Goal: Find specific page/section: Find specific page/section

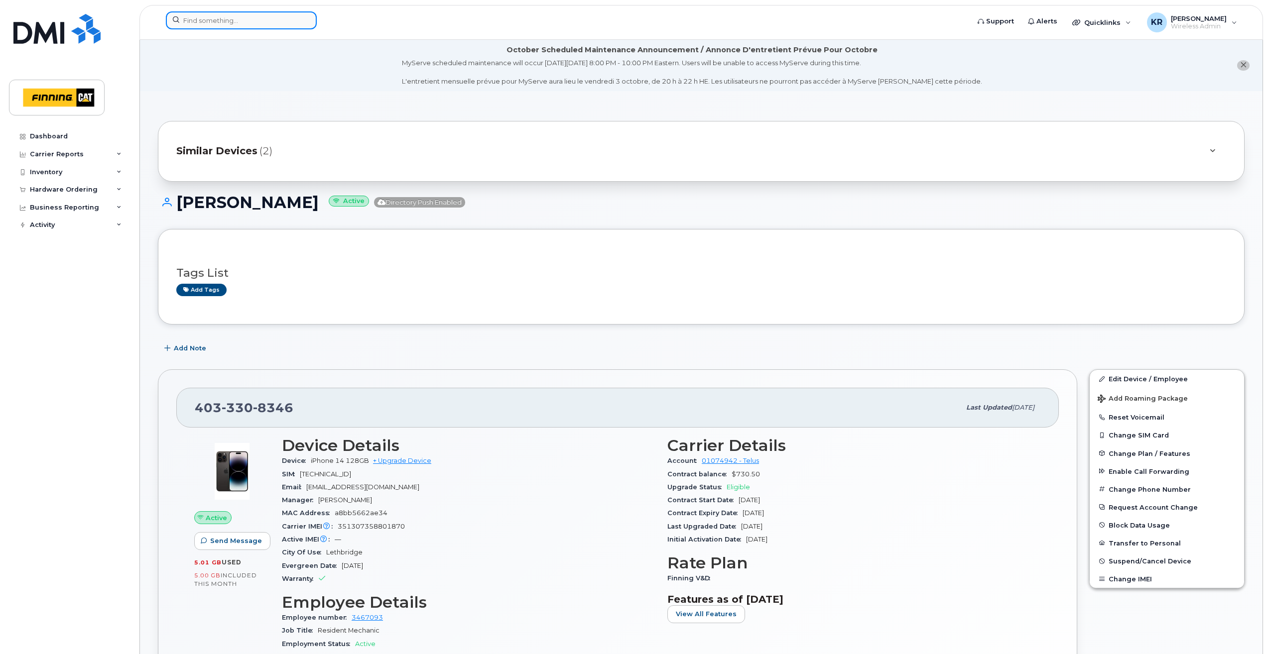
click at [237, 24] on input at bounding box center [241, 20] width 151 height 18
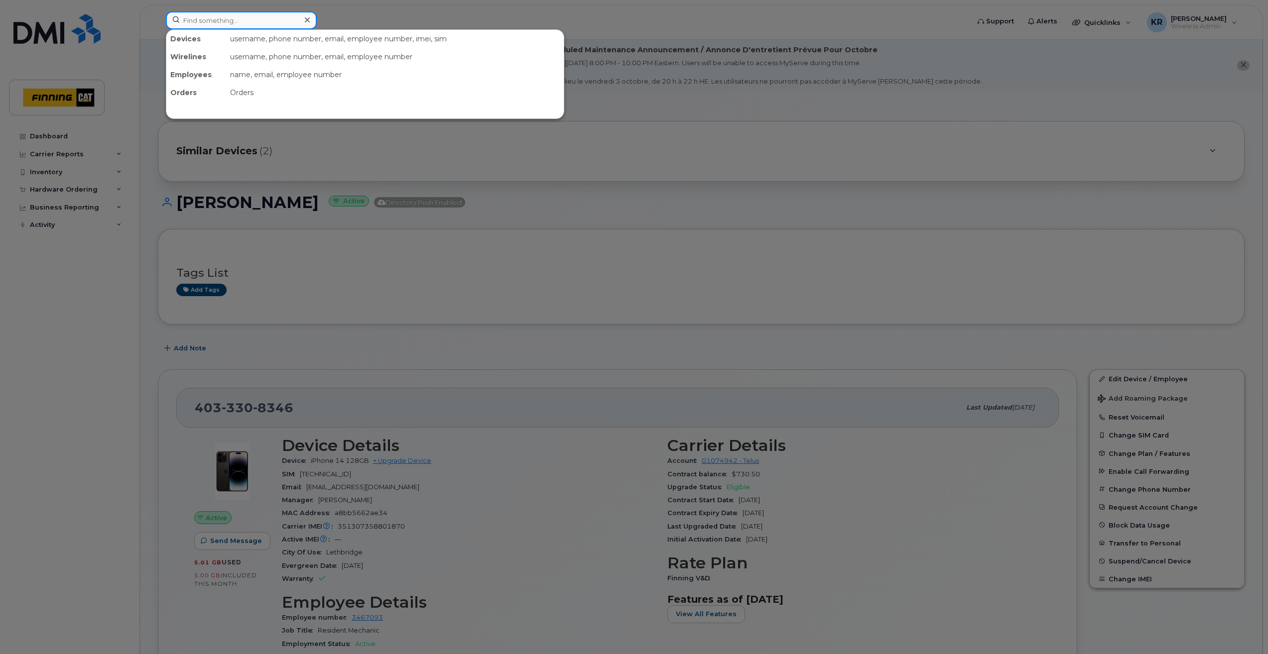
paste input "[PERSON_NAME]"
type input "[PERSON_NAME]"
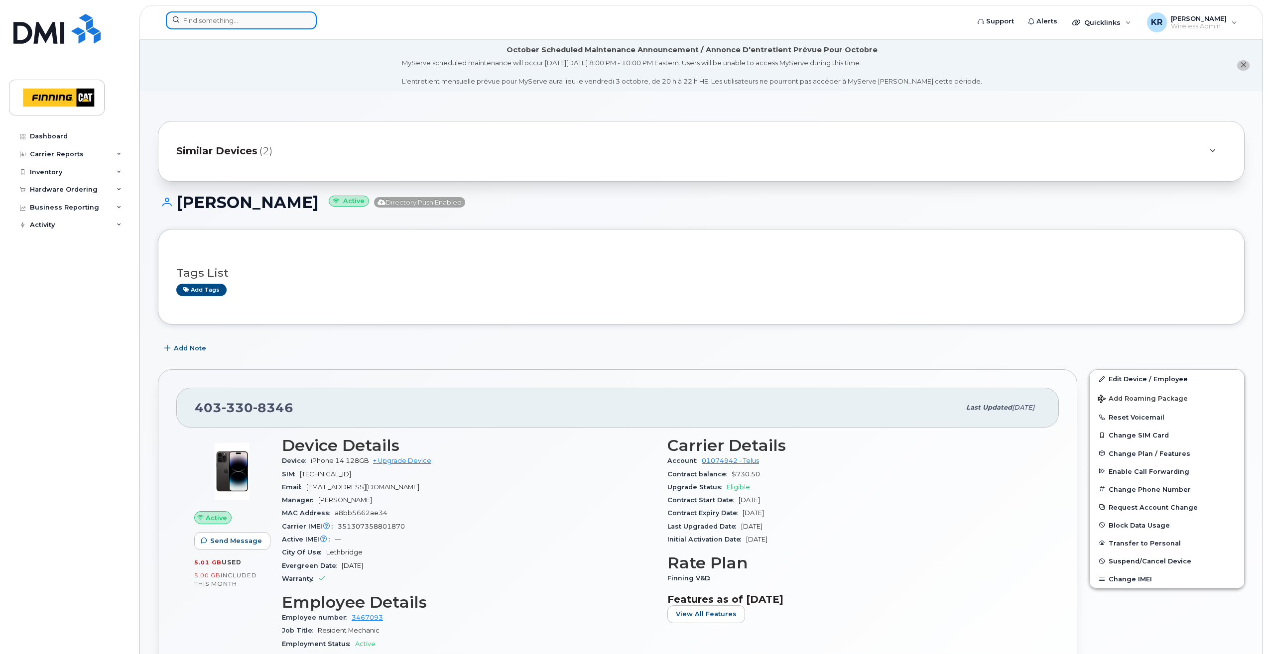
click at [219, 23] on input at bounding box center [241, 20] width 151 height 18
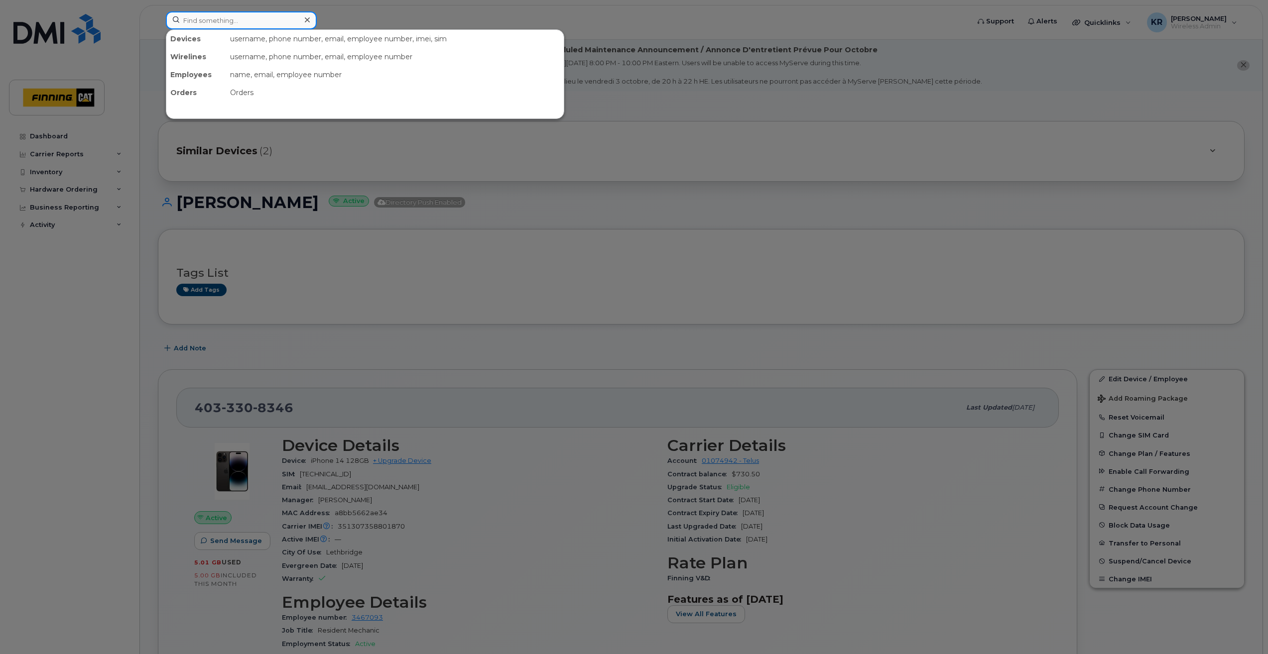
paste input "[PERSON_NAME]"
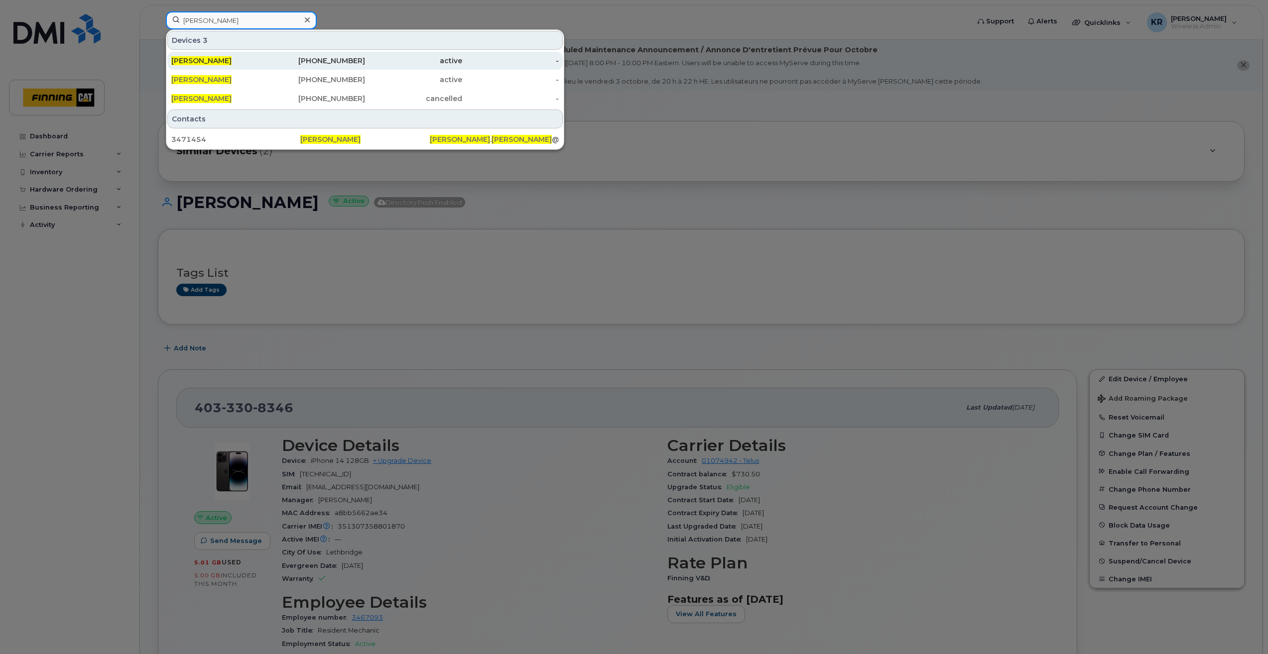
type input "[PERSON_NAME]"
click at [333, 61] on div "780-370-3533" at bounding box center [316, 61] width 97 height 10
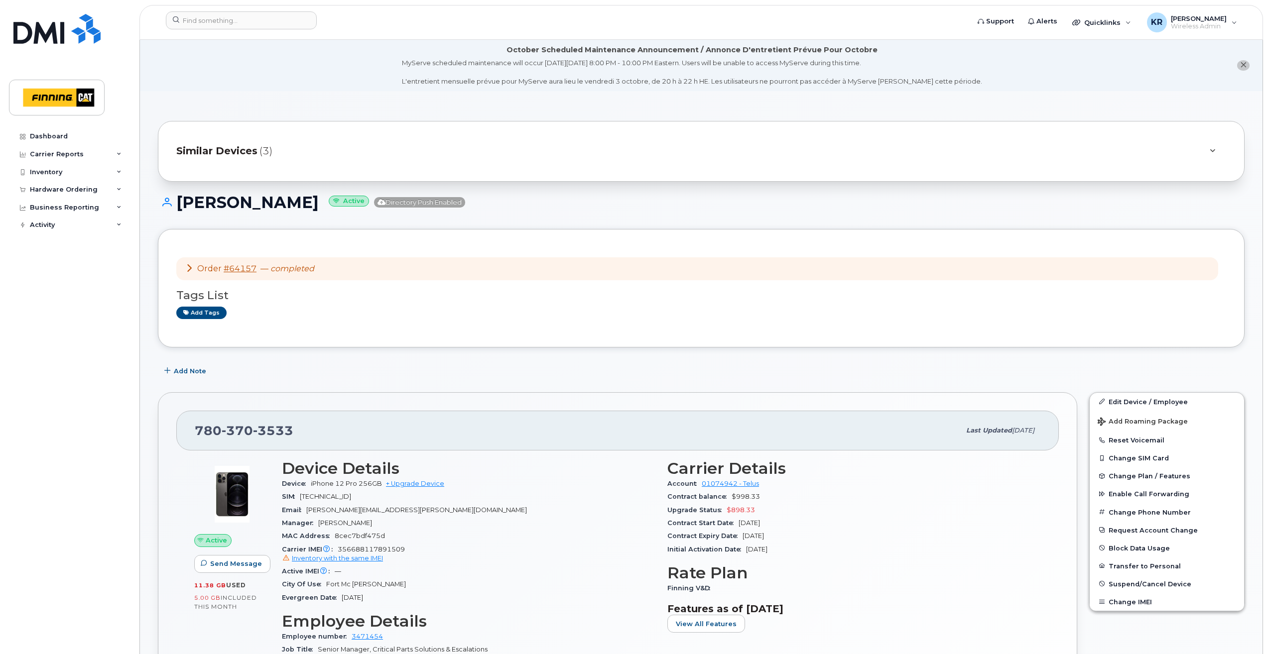
click at [212, 150] on span "Similar Devices" at bounding box center [216, 151] width 81 height 14
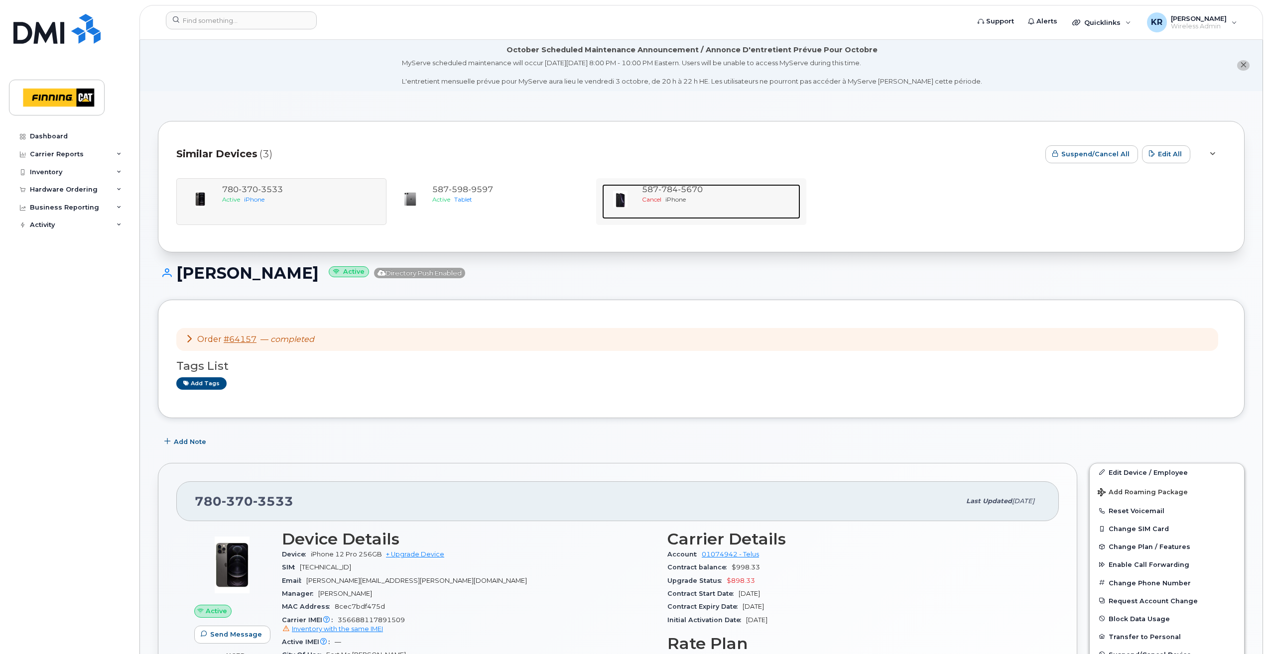
click at [690, 197] on div "Cancel iPhone" at bounding box center [719, 199] width 154 height 8
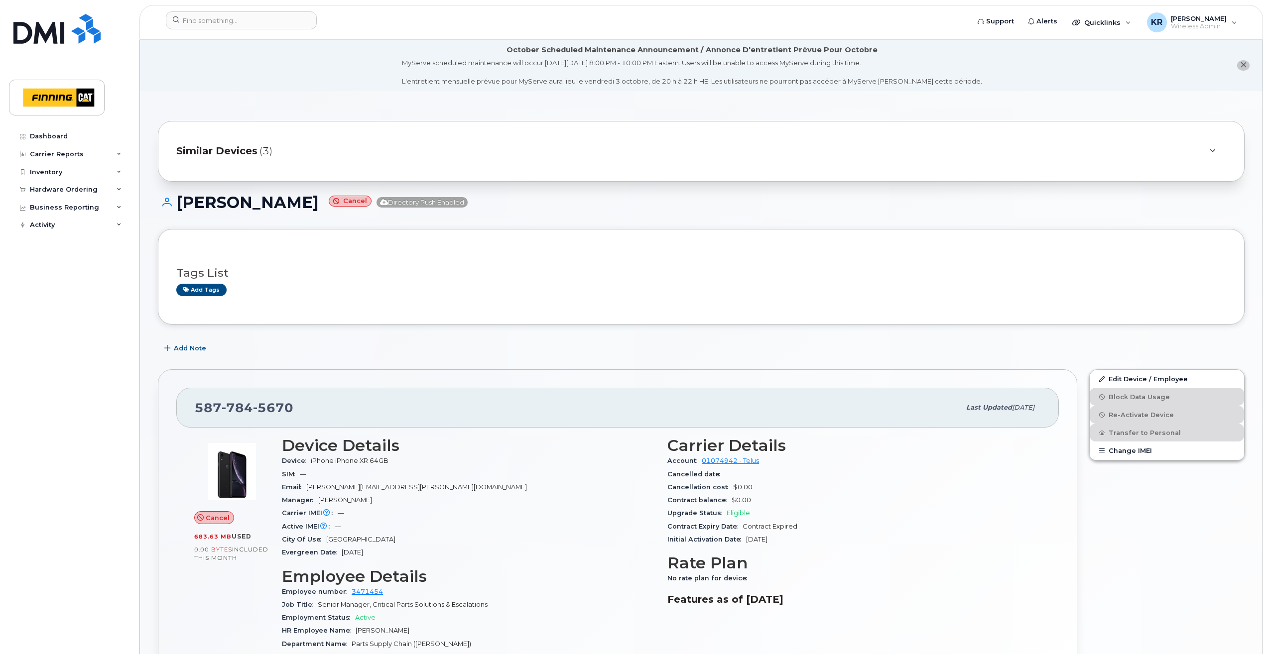
drag, startPoint x: 228, startPoint y: 153, endPoint x: 234, endPoint y: 153, distance: 6.0
click at [228, 153] on span "Similar Devices" at bounding box center [216, 151] width 81 height 14
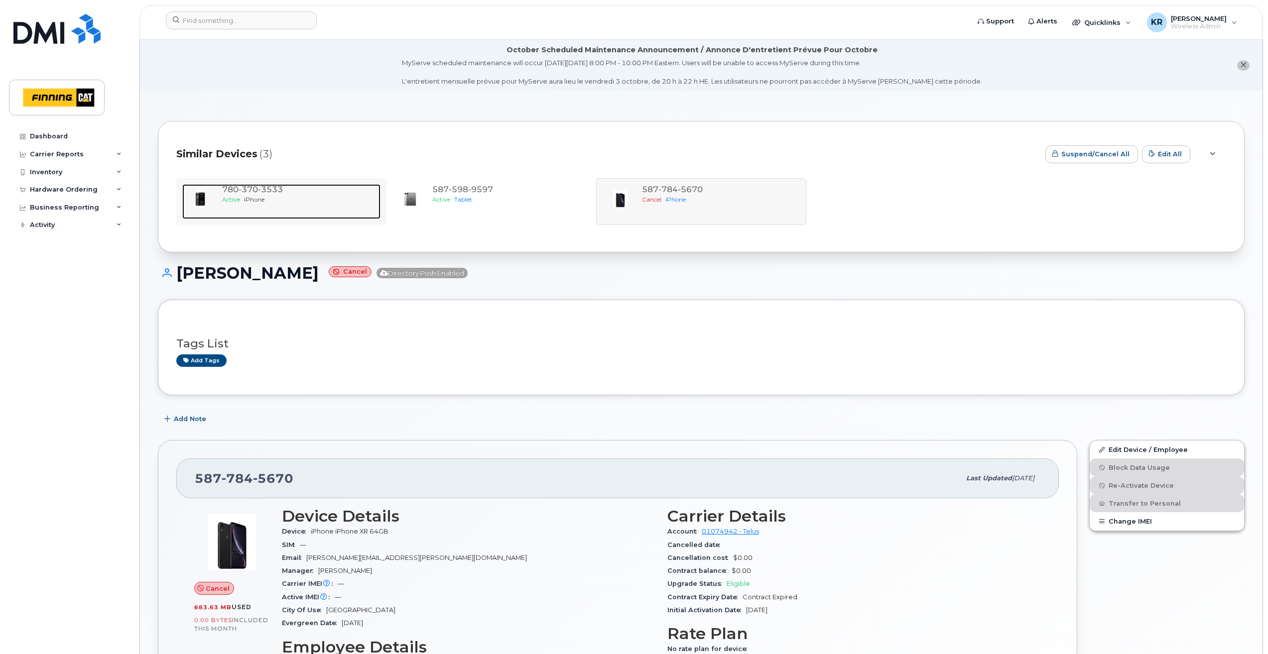
click at [274, 195] on div "780 370 3533" at bounding box center [299, 189] width 154 height 11
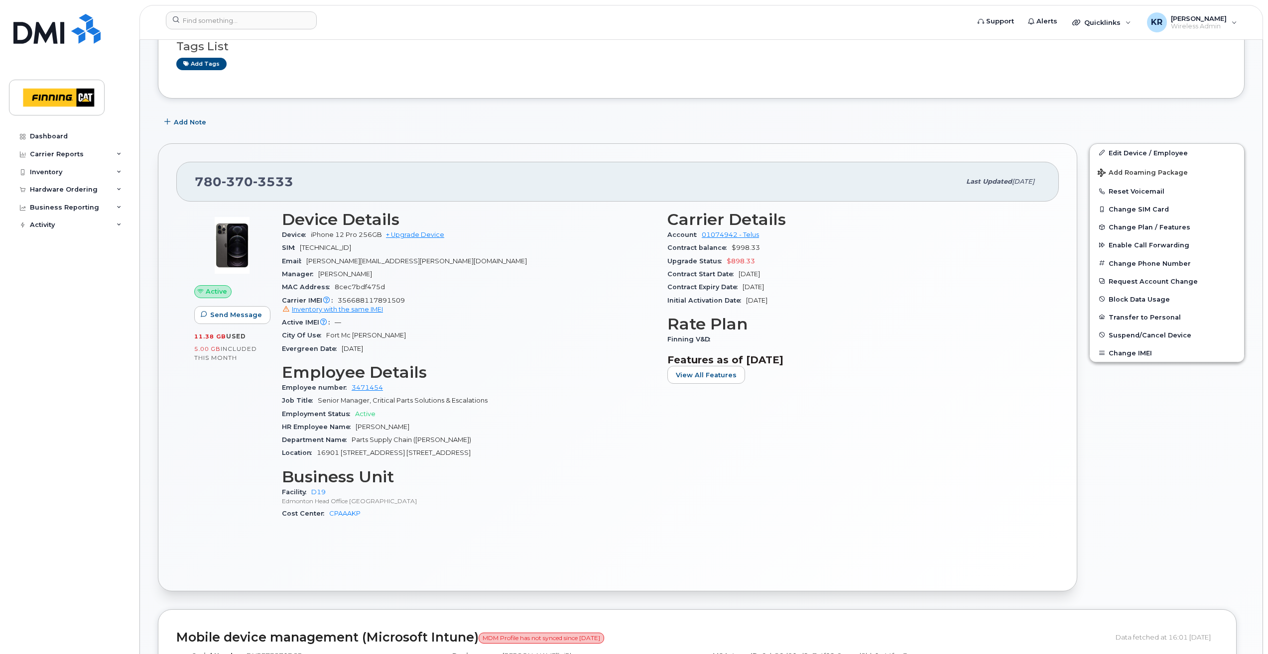
scroll to position [548, 0]
